Goal: Entertainment & Leisure: Consume media (video, audio)

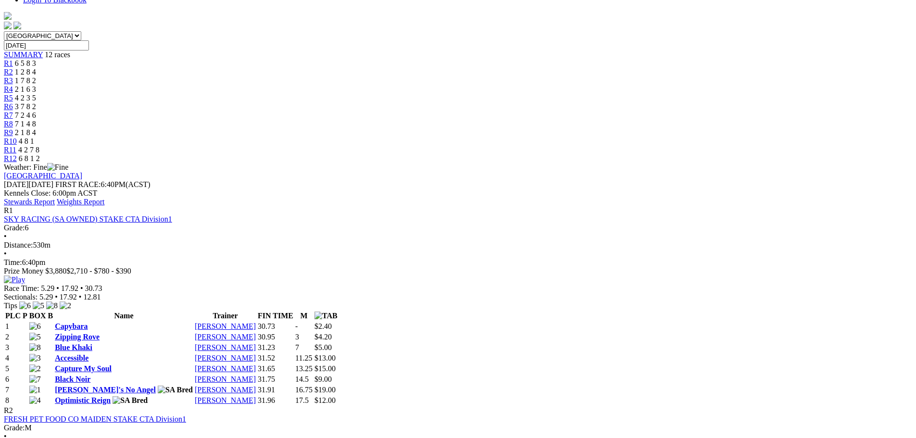
scroll to position [337, 0]
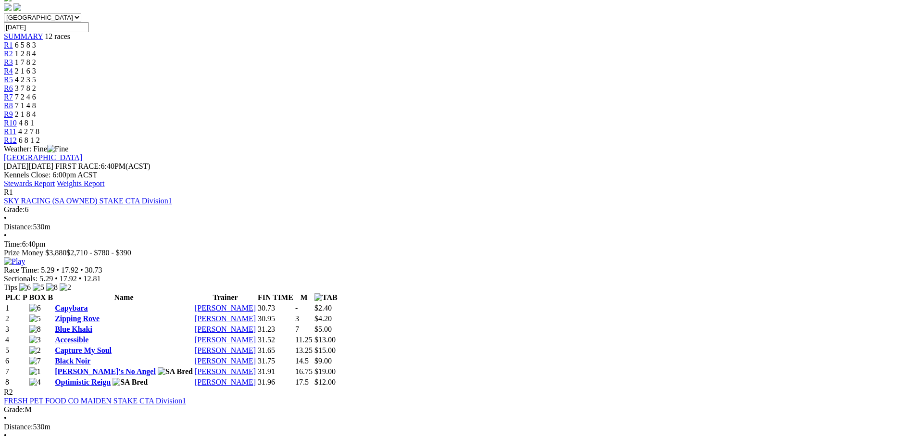
scroll to position [385, 0]
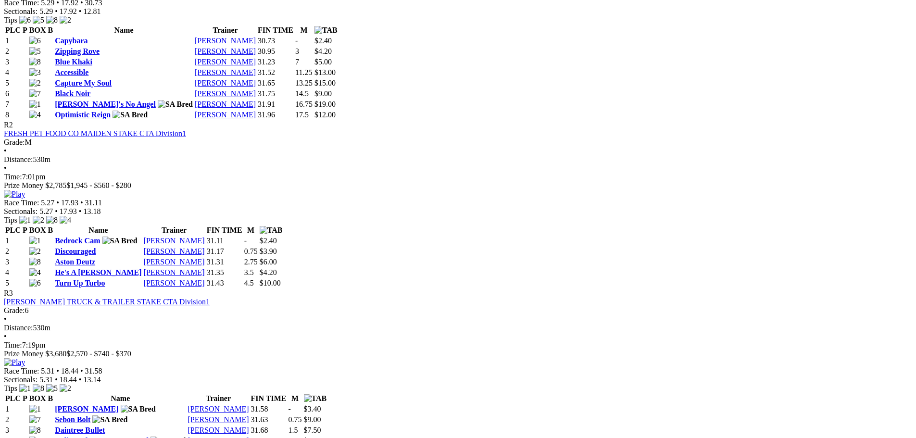
scroll to position [721, 0]
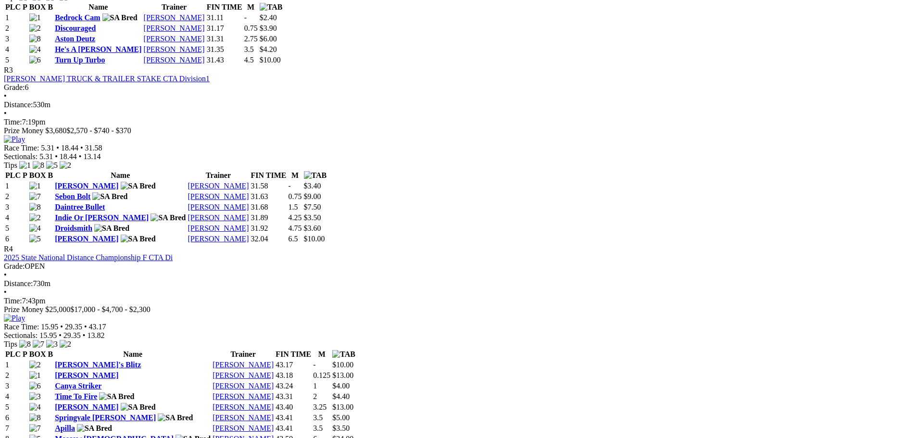
scroll to position [817, 0]
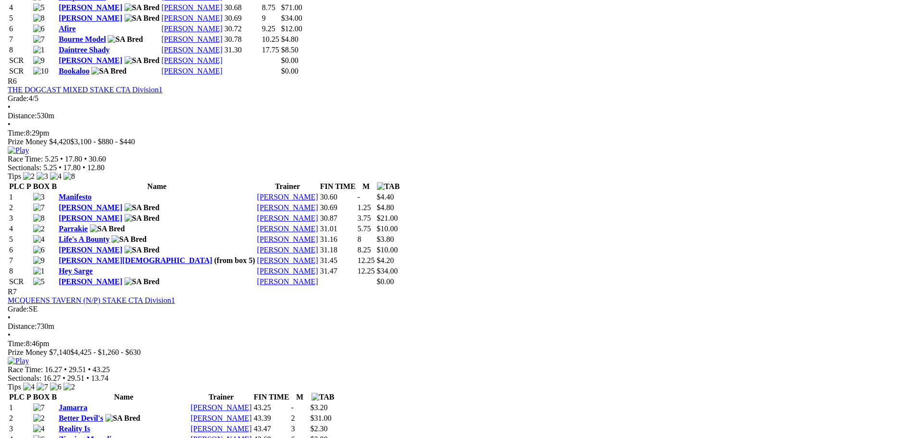
scroll to position [1394, 0]
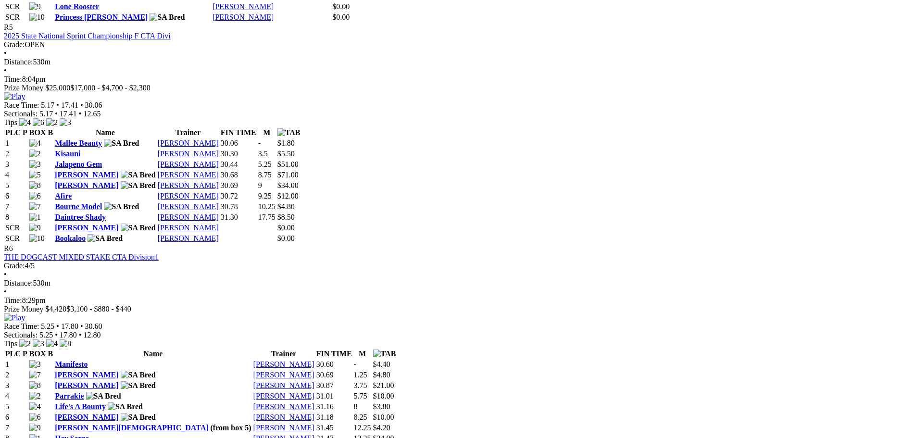
scroll to position [1250, 0]
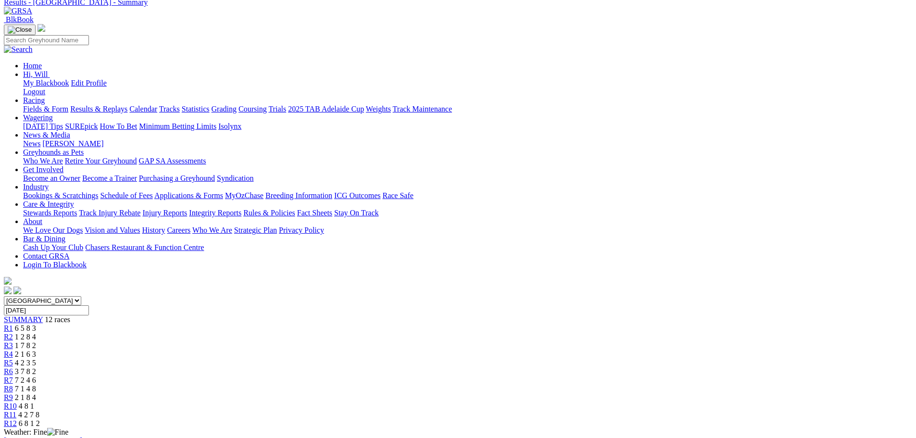
scroll to position [0, 0]
